Goal: Information Seeking & Learning: Learn about a topic

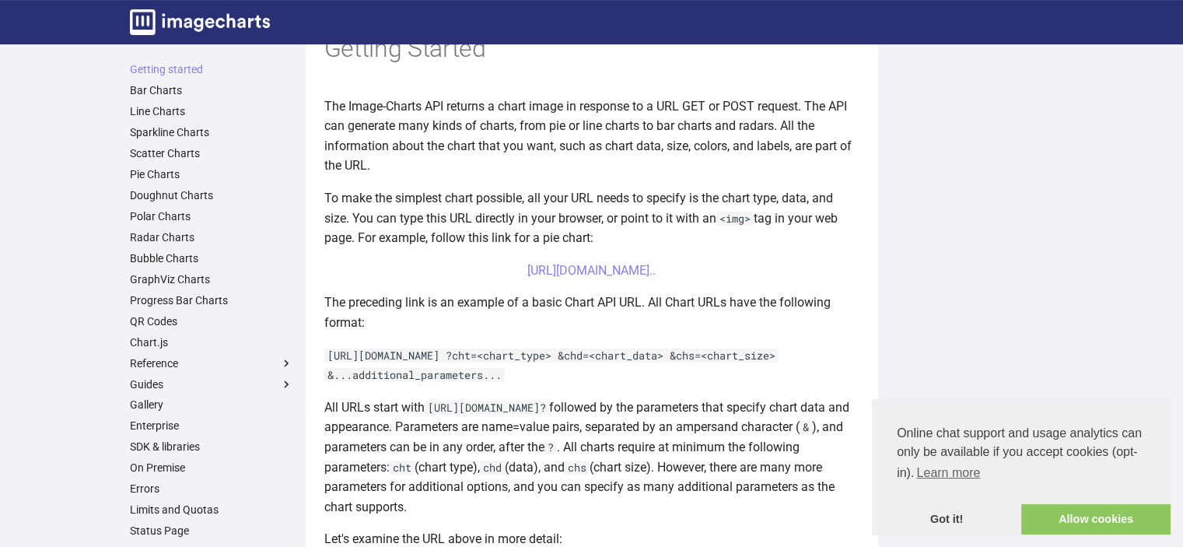
scroll to position [156, 0]
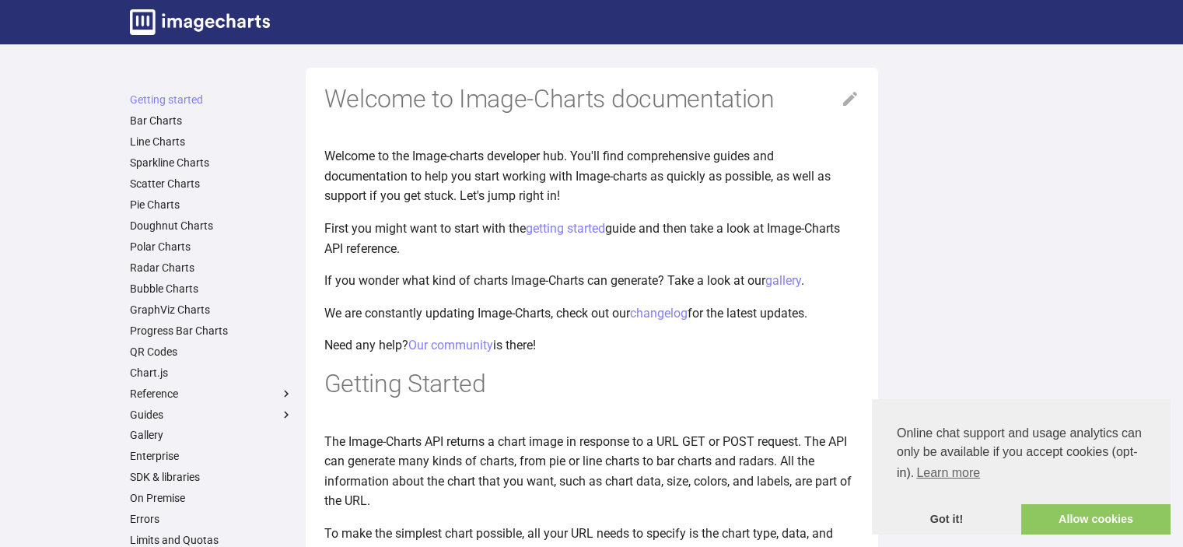
scroll to position [156, 0]
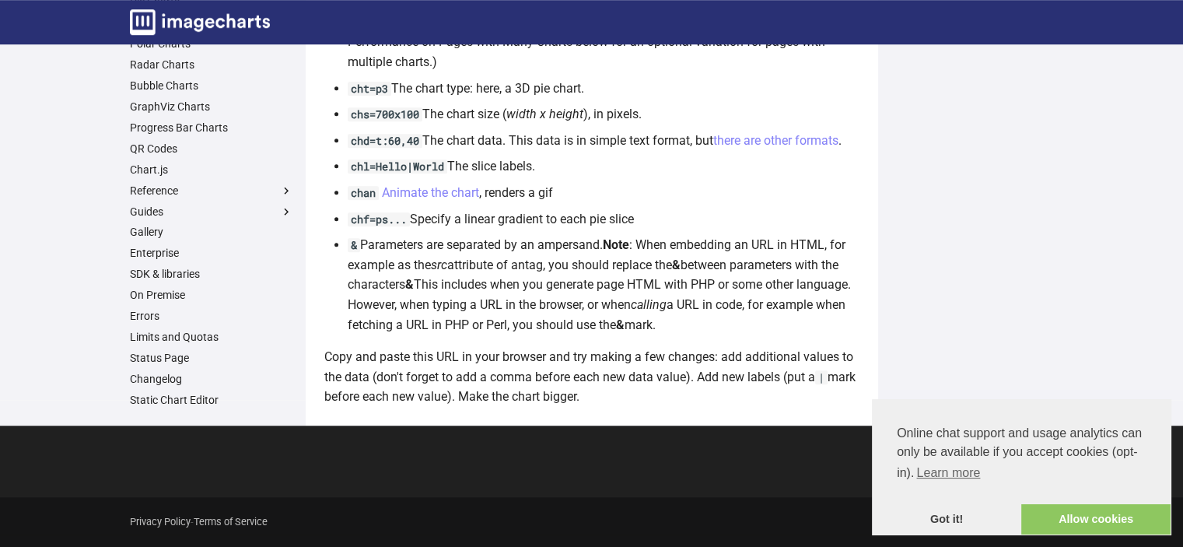
scroll to position [9411, 0]
drag, startPoint x: 1091, startPoint y: 516, endPoint x: 1063, endPoint y: 482, distance: 44.2
click at [1090, 516] on link "Allow cookies" at bounding box center [1096, 519] width 149 height 31
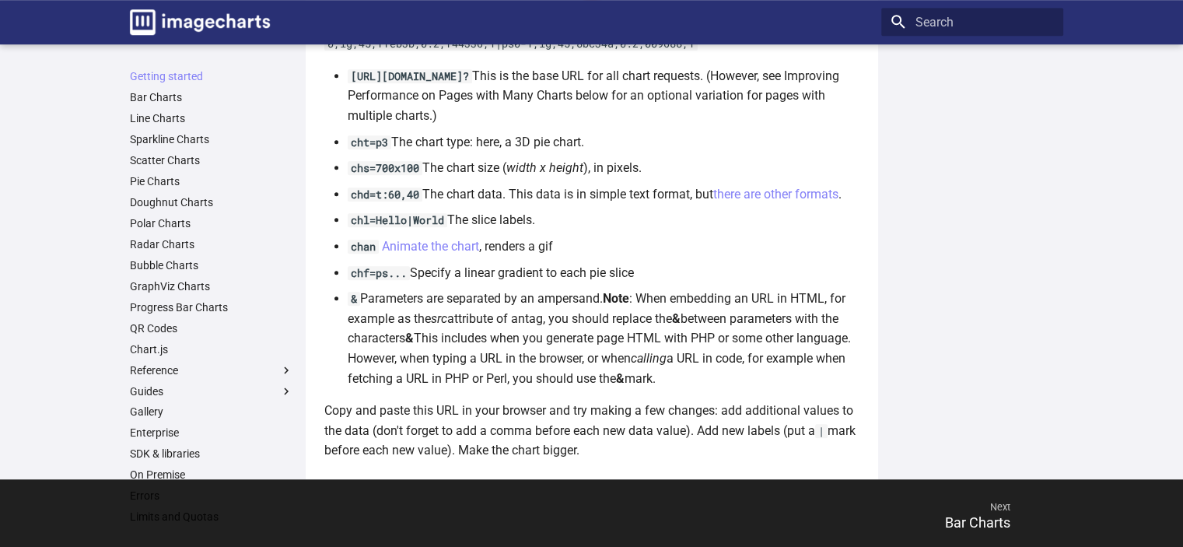
scroll to position [959, 0]
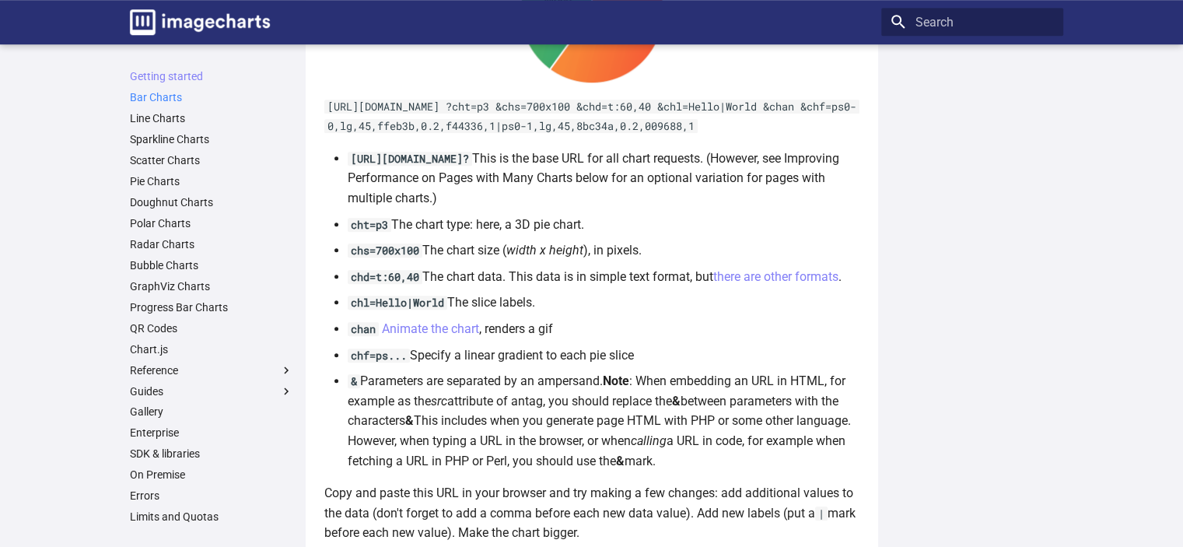
click at [167, 98] on link "Bar Charts" at bounding box center [211, 97] width 163 height 14
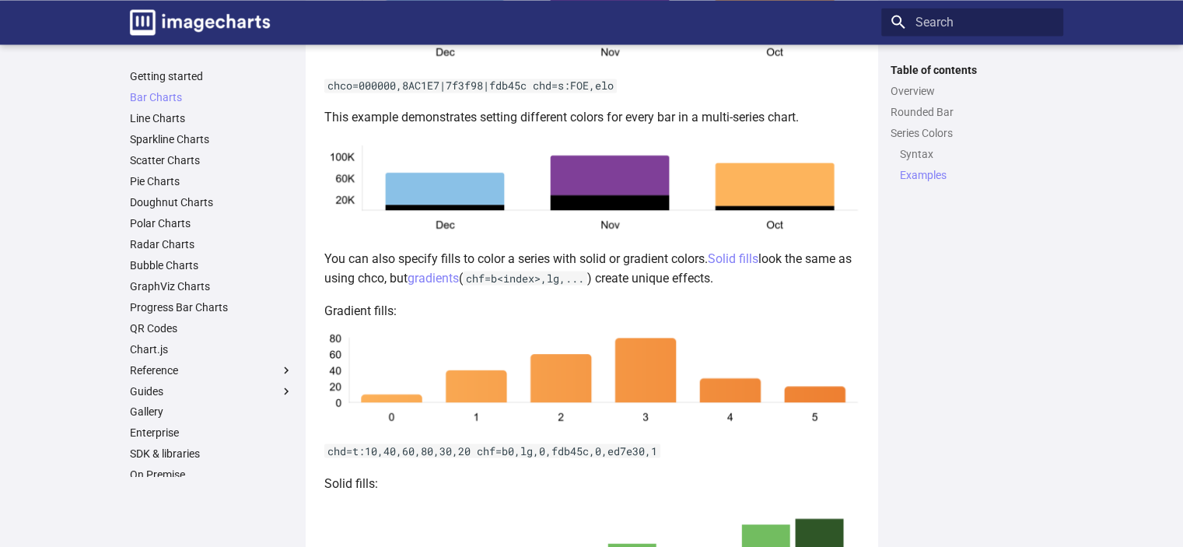
scroll to position [3103, 0]
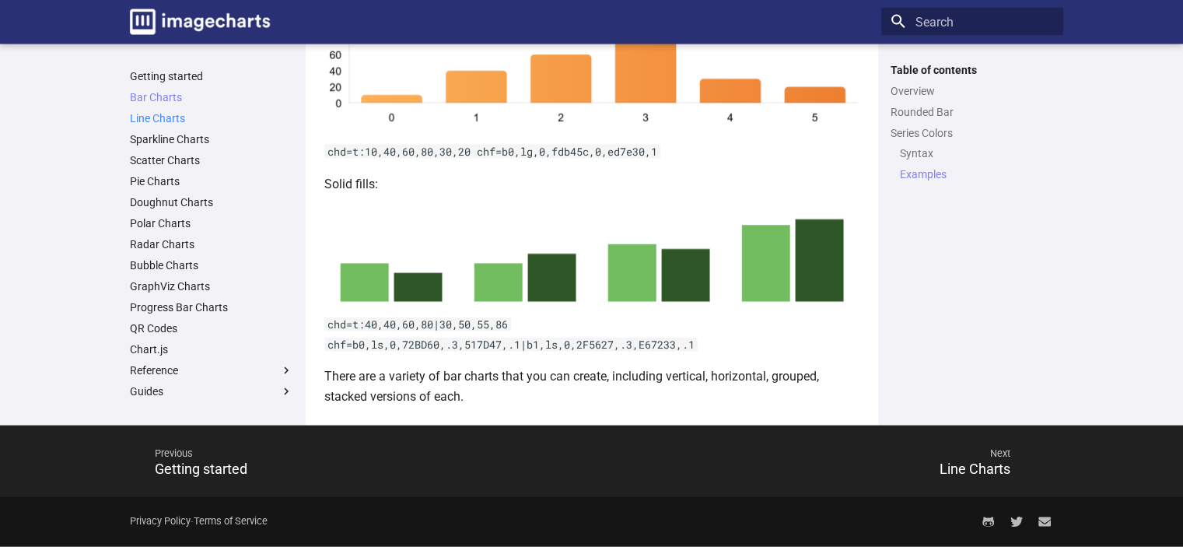
click at [163, 117] on link "Line Charts" at bounding box center [211, 118] width 163 height 14
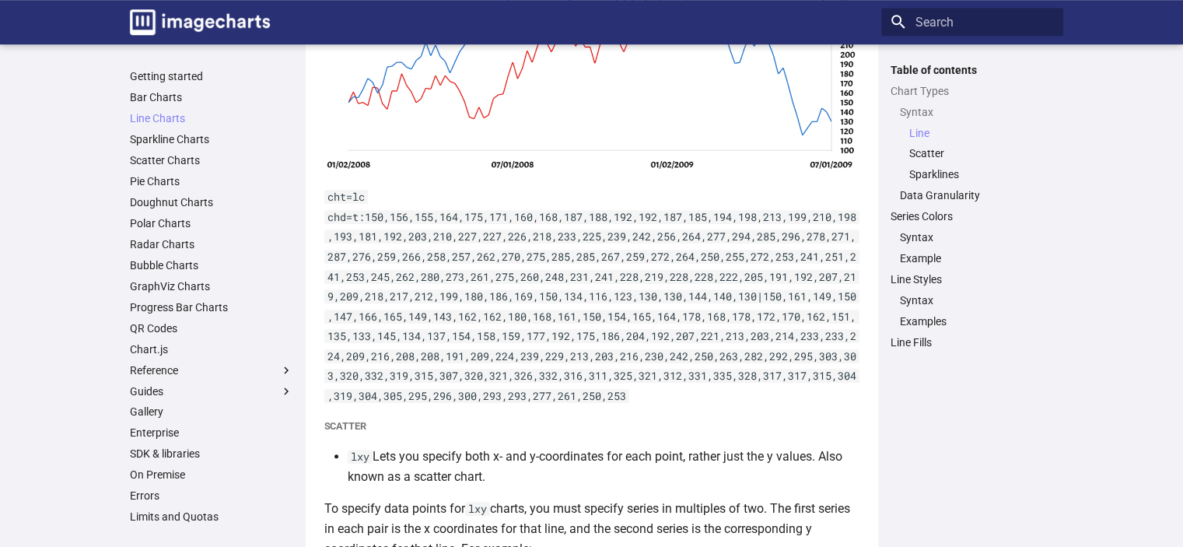
scroll to position [778, 0]
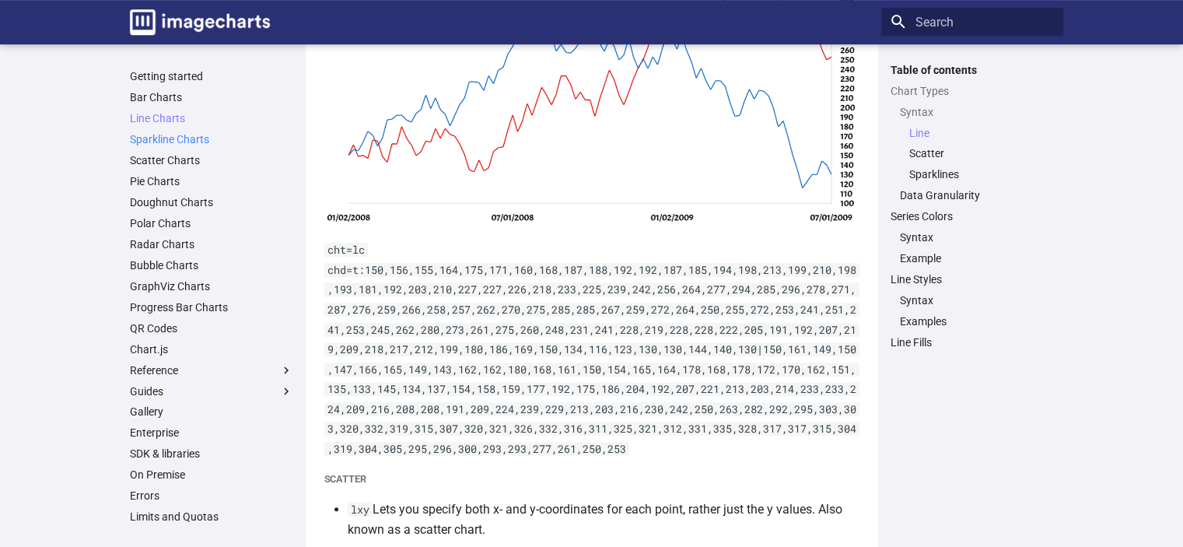
click at [174, 135] on link "Sparkline Charts" at bounding box center [211, 139] width 163 height 14
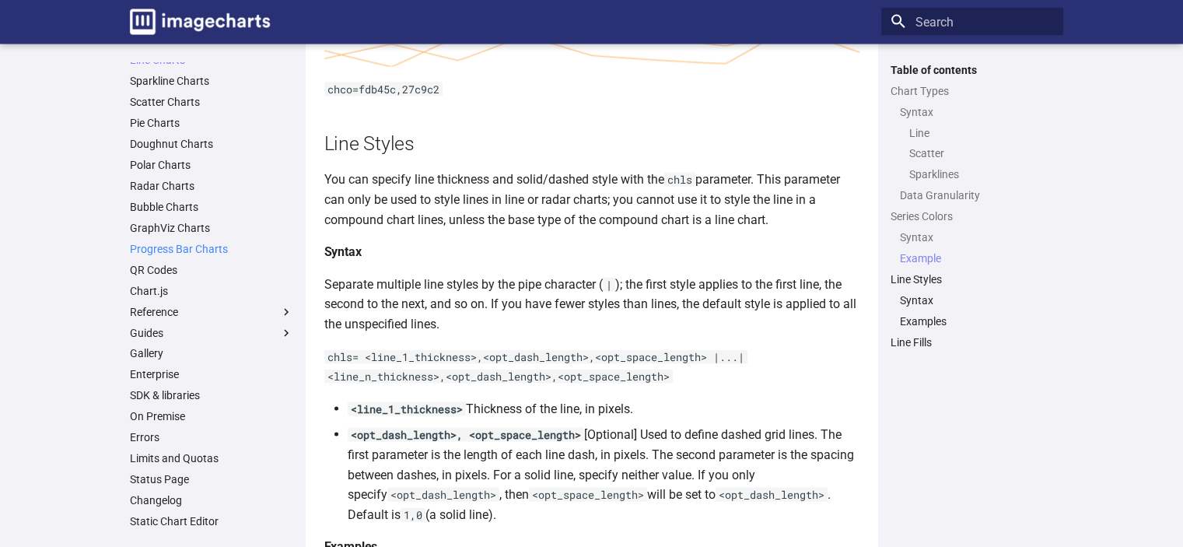
scroll to position [3277, 0]
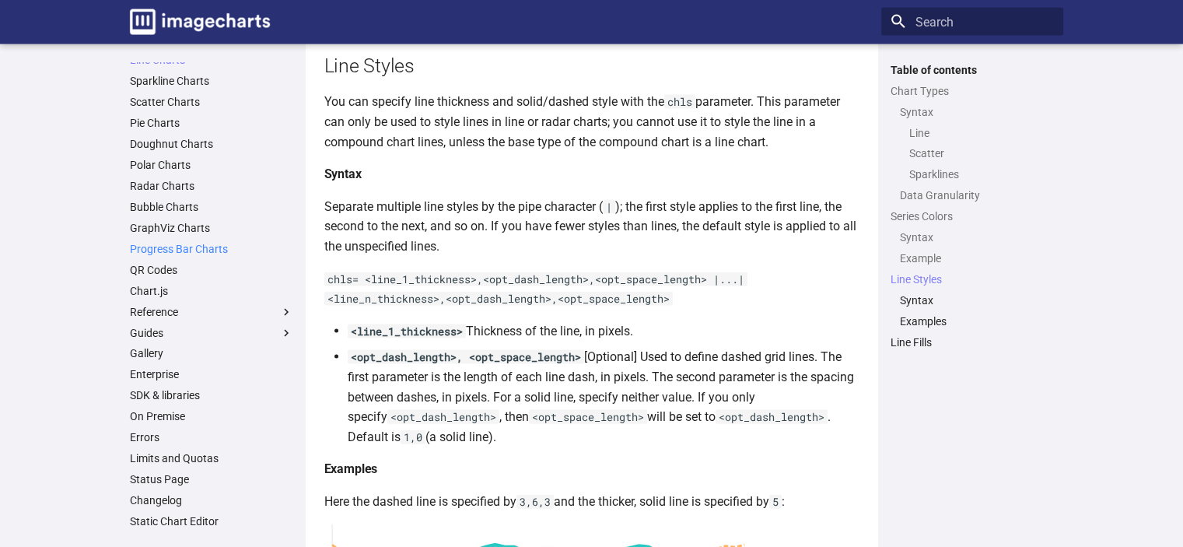
click at [206, 246] on link "Progress Bar Charts" at bounding box center [211, 249] width 163 height 14
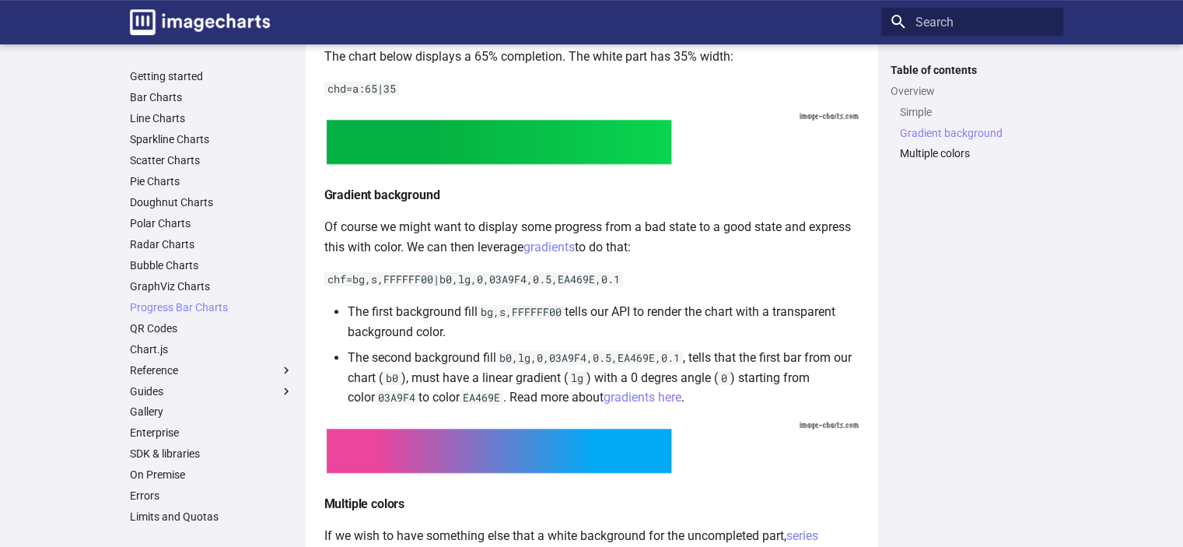
scroll to position [700, 0]
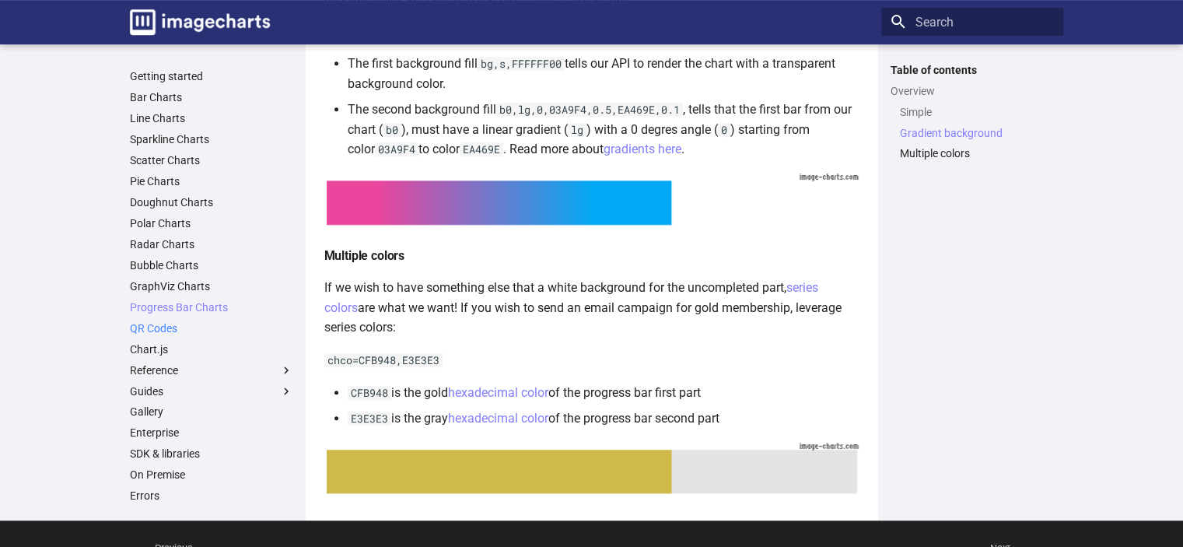
click at [146, 325] on link "QR Codes" at bounding box center [211, 328] width 163 height 14
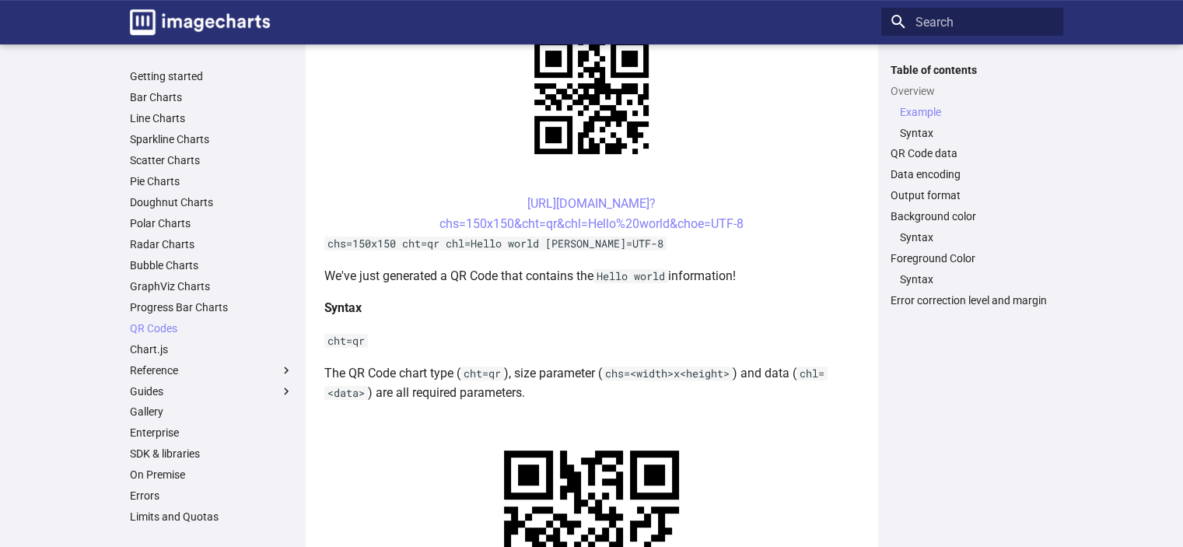
scroll to position [58, 0]
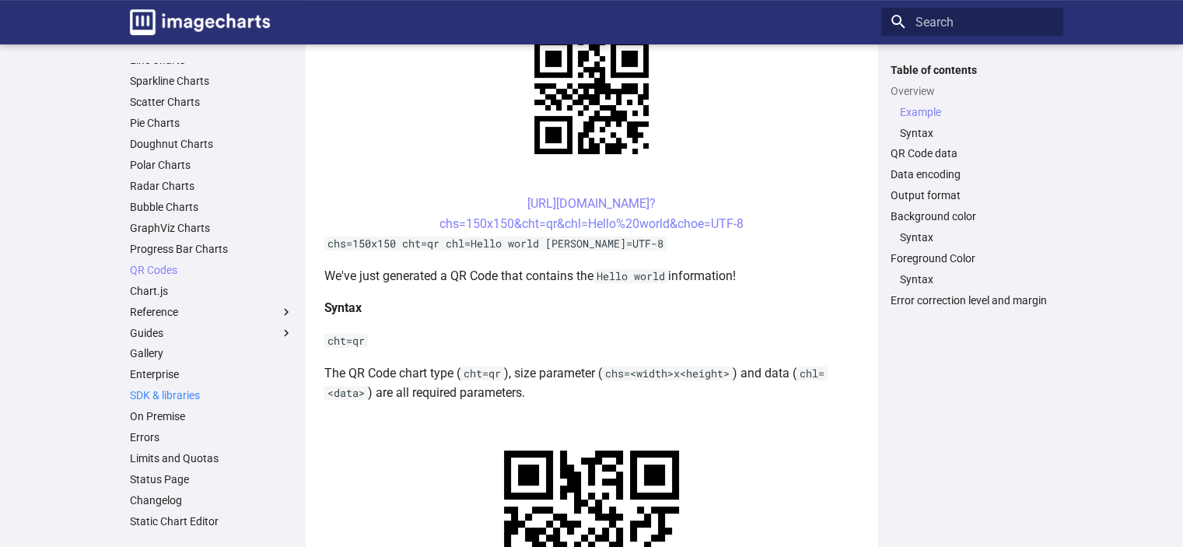
click at [171, 390] on link "SDK & libraries" at bounding box center [211, 395] width 163 height 14
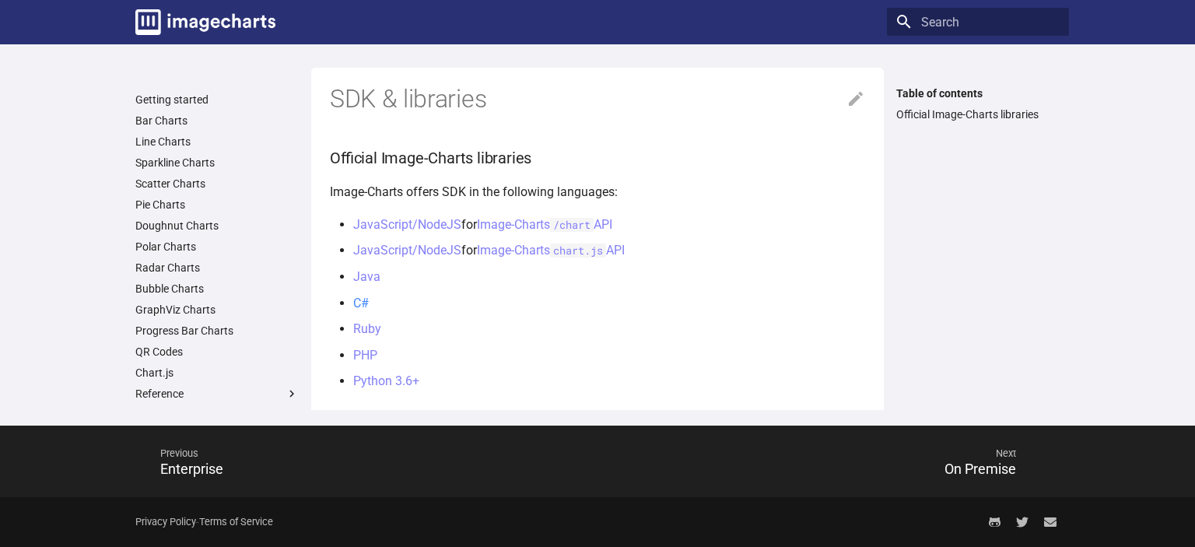
click at [363, 302] on link "C#" at bounding box center [361, 303] width 16 height 15
